Goal: Information Seeking & Learning: Learn about a topic

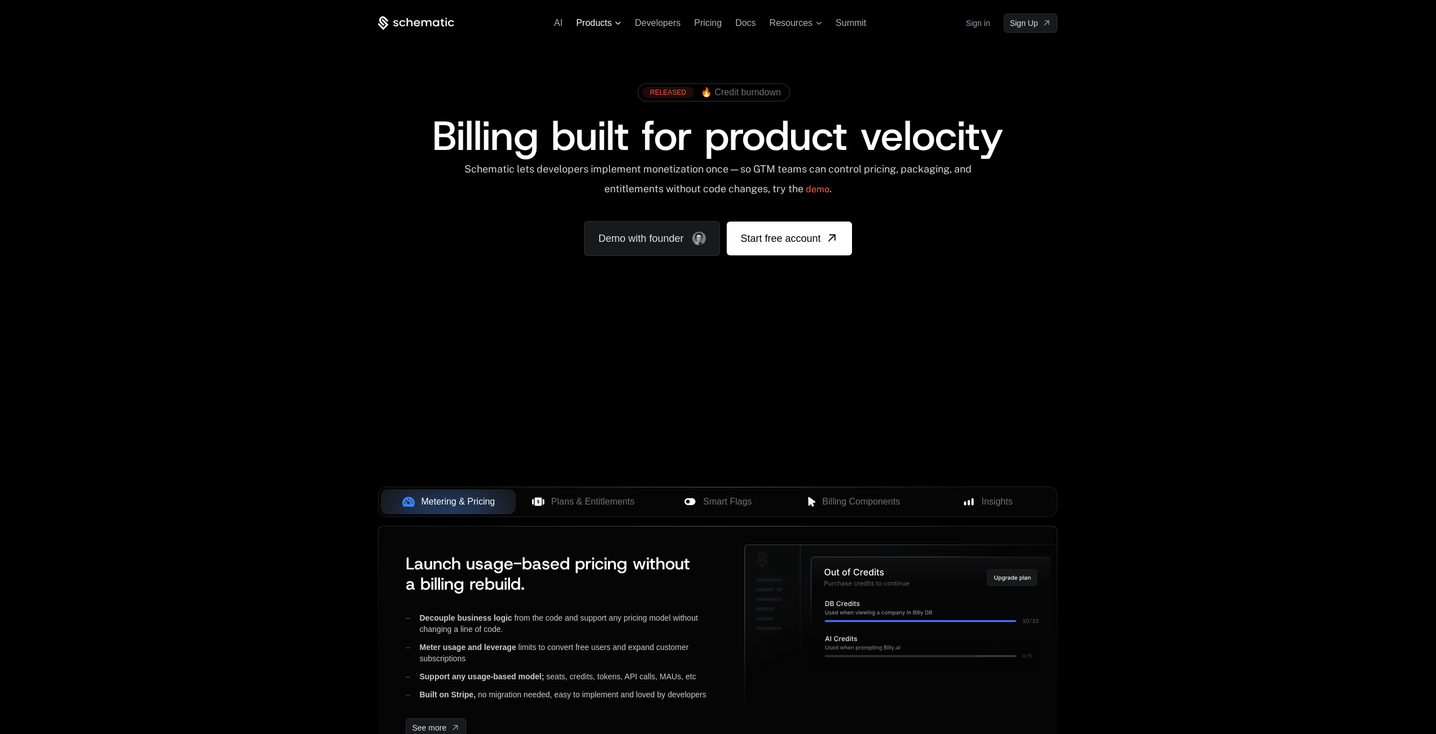
click at [613, 24] on span "Products" at bounding box center [598, 23] width 45 height 10
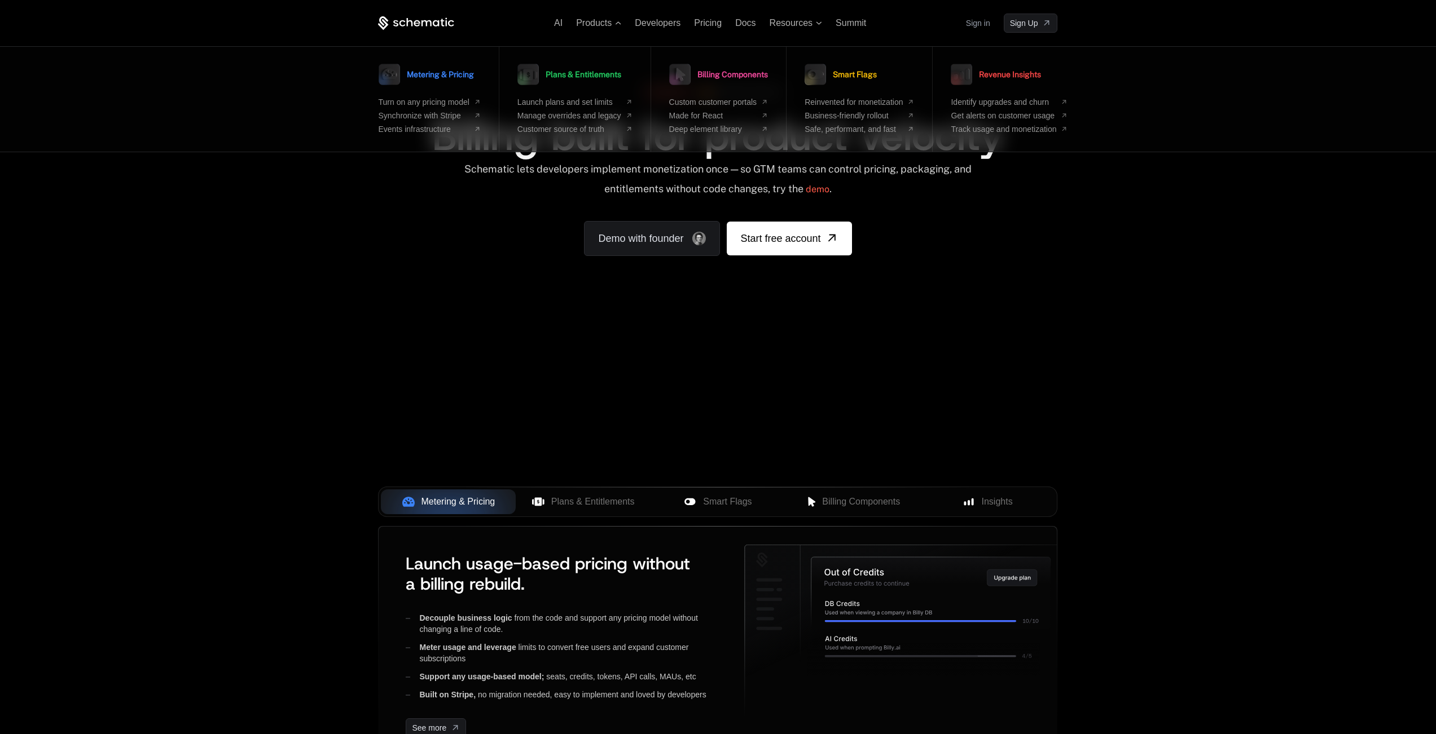
click at [1147, 254] on div "AI Products Metering & Pricing Turn on any pricing model Synchronize with Strip…" at bounding box center [718, 168] width 1436 height 337
click at [712, 21] on span "Pricing" at bounding box center [708, 23] width 28 height 10
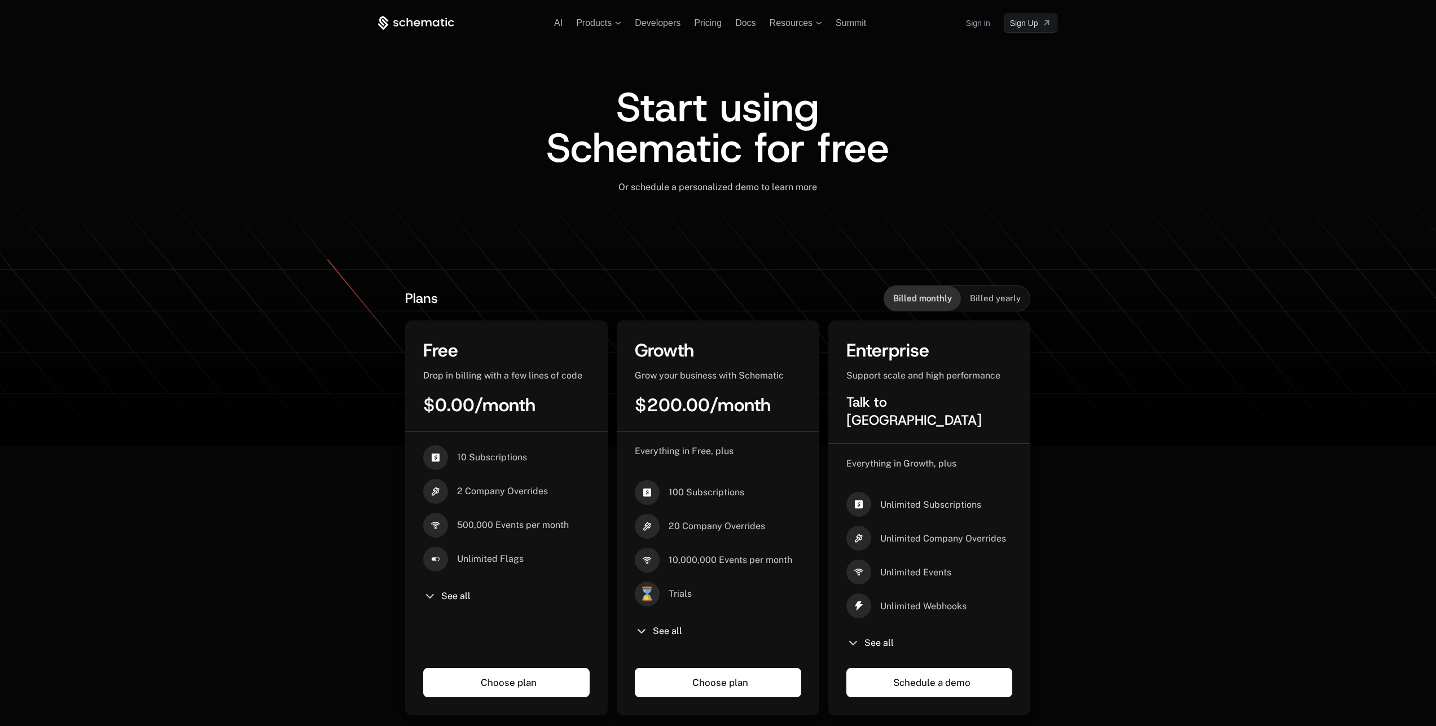
click at [427, 27] on icon at bounding box center [416, 23] width 76 height 14
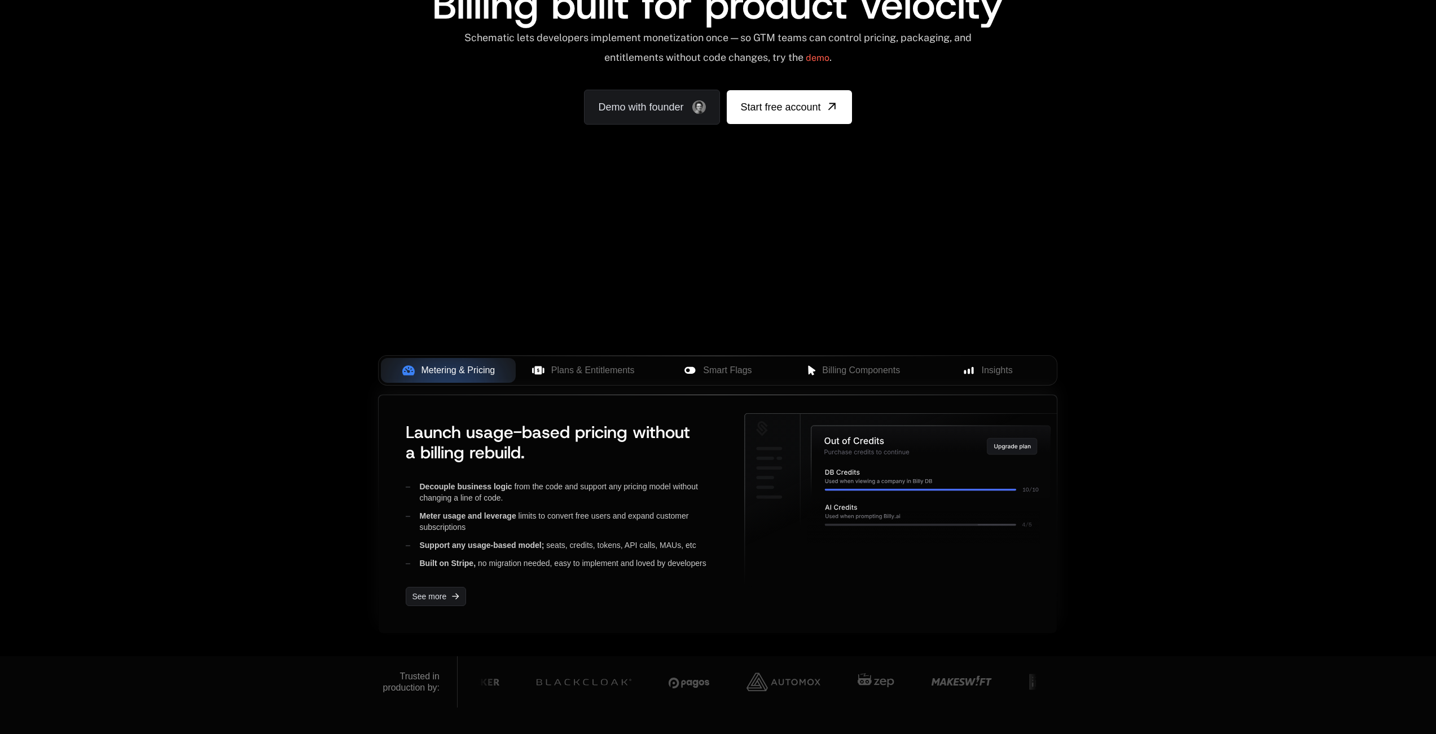
scroll to position [271, 0]
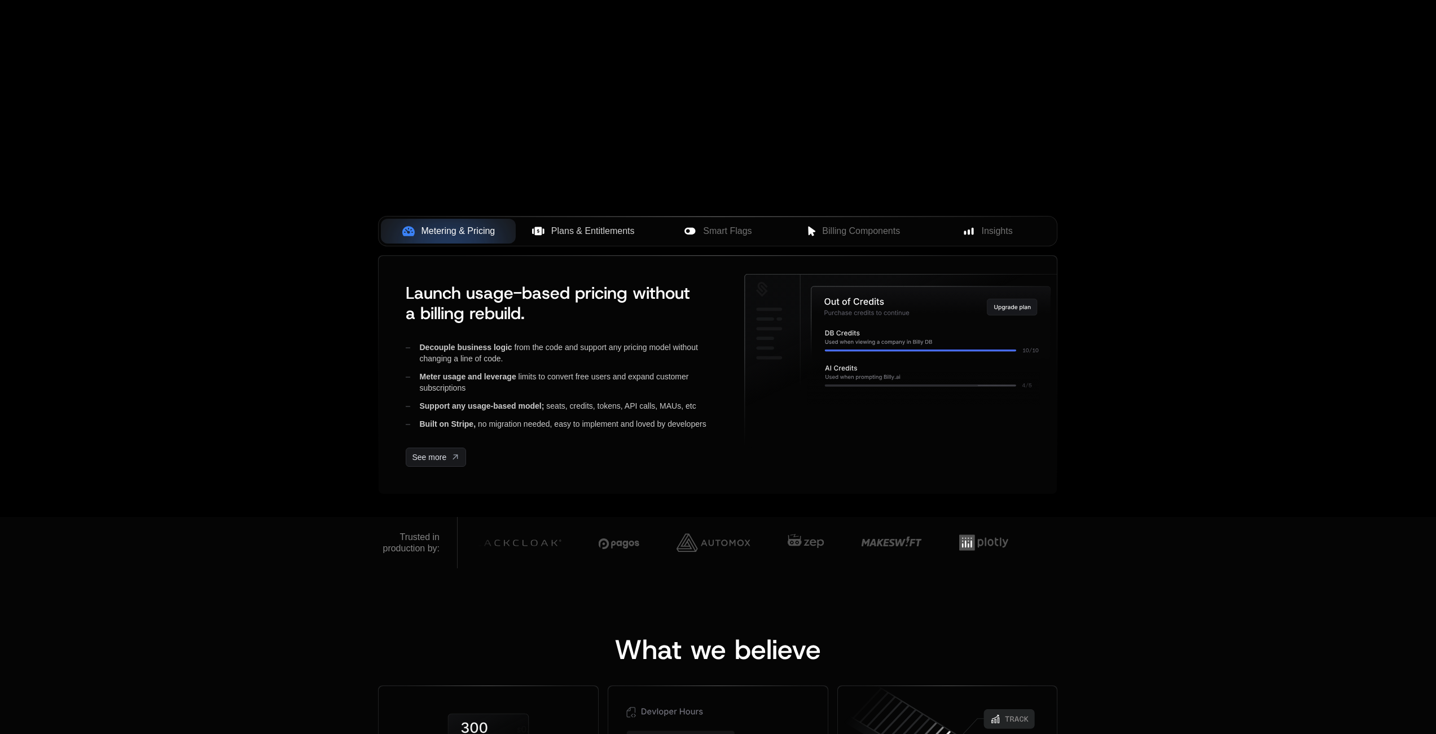
click at [581, 233] on span "Plans & Entitlements" at bounding box center [592, 232] width 83 height 14
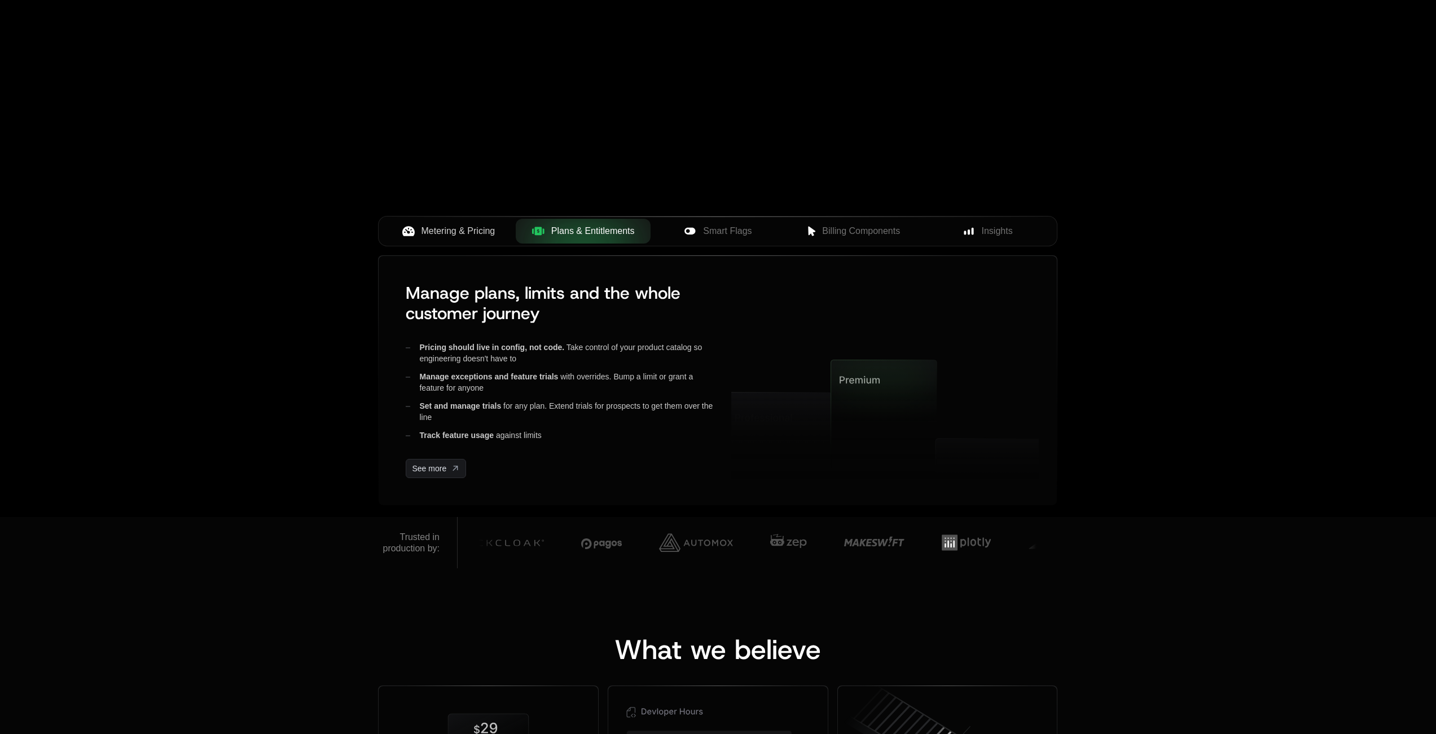
click at [463, 236] on span "Metering & Pricing" at bounding box center [458, 232] width 74 height 14
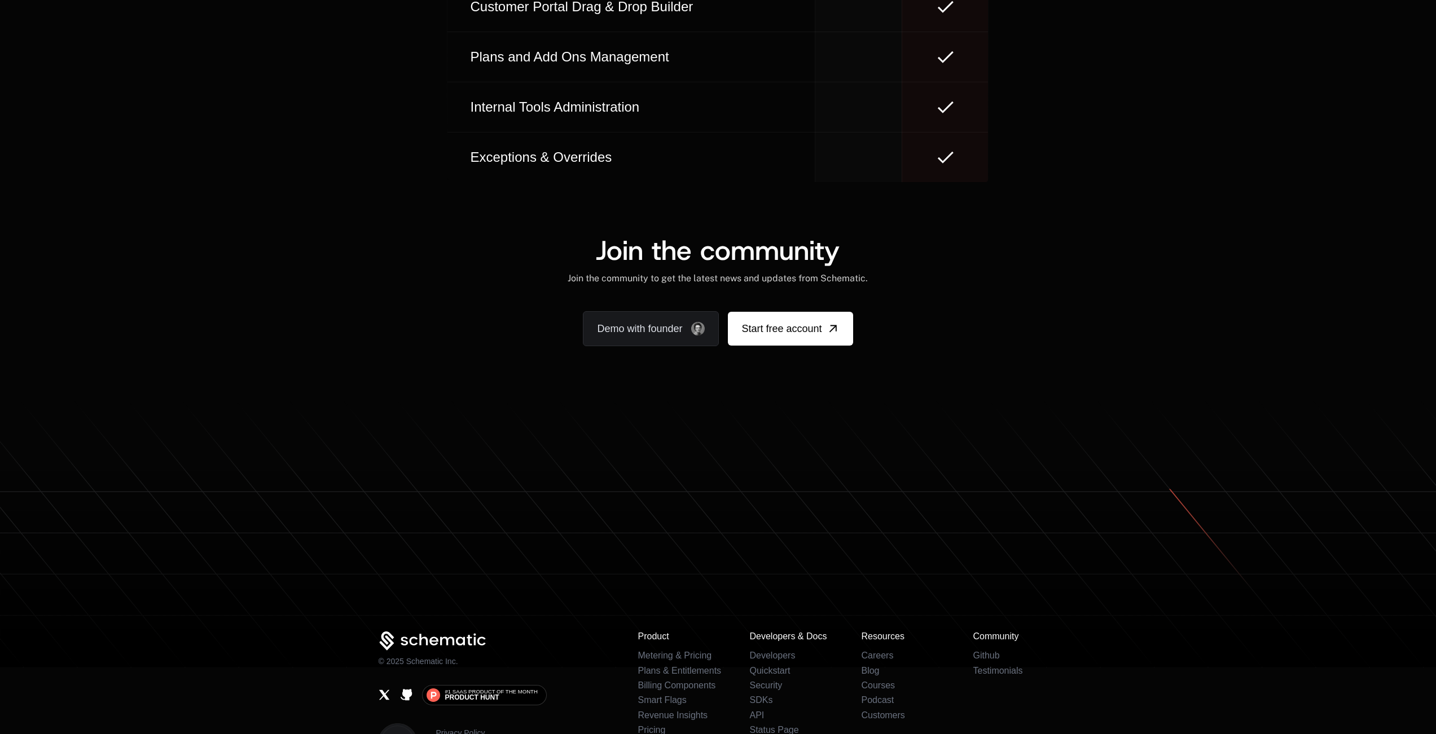
scroll to position [6846, 0]
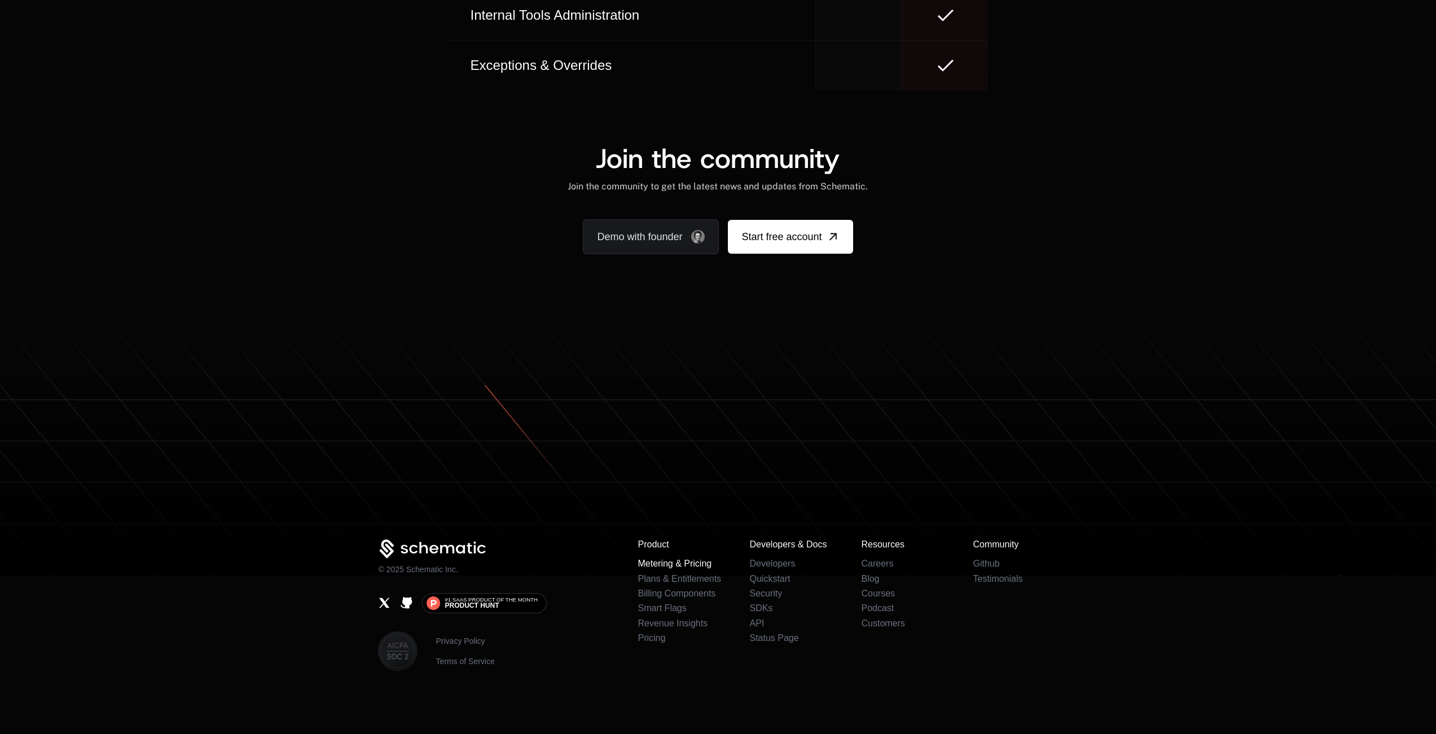
click at [673, 566] on link "Metering & Pricing" at bounding box center [674, 564] width 74 height 10
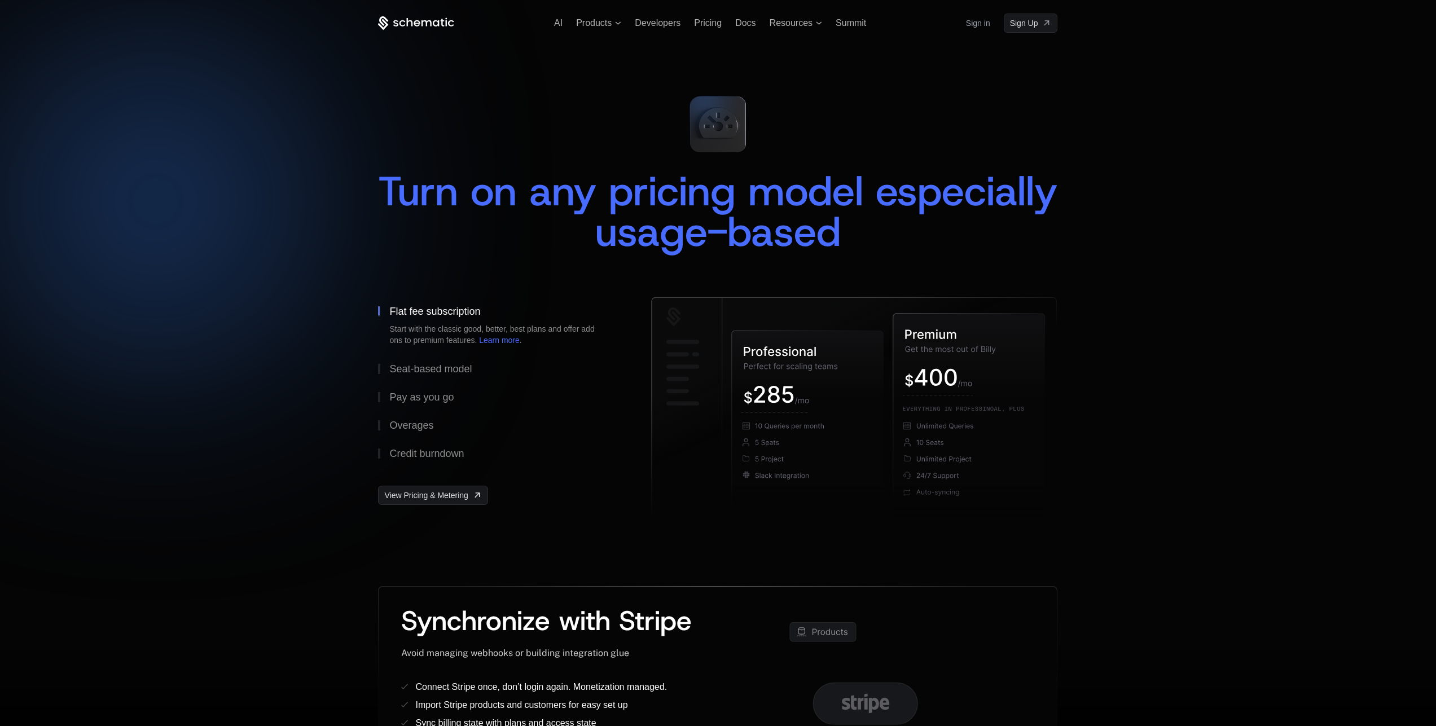
click at [429, 32] on div "AI Products Developers Pricing Docs Resources Summit Sign in Sign Up" at bounding box center [717, 23] width 679 height 19
click at [426, 27] on icon at bounding box center [416, 23] width 76 height 14
